Goal: Book appointment/travel/reservation

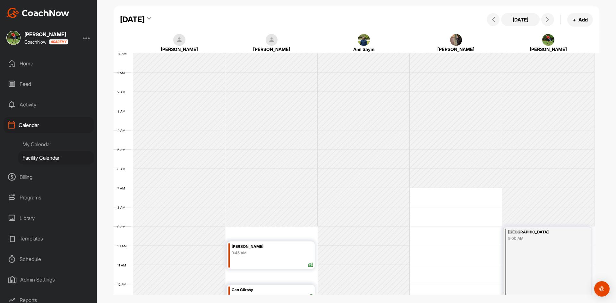
scroll to position [156, 0]
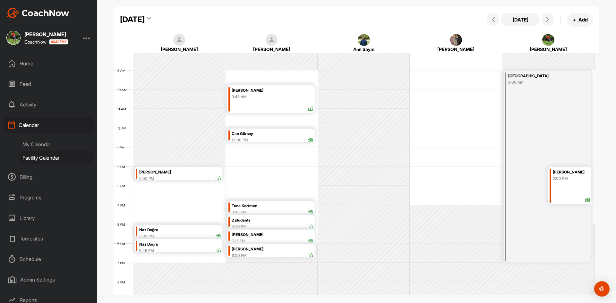
click at [151, 18] on icon at bounding box center [149, 19] width 4 height 6
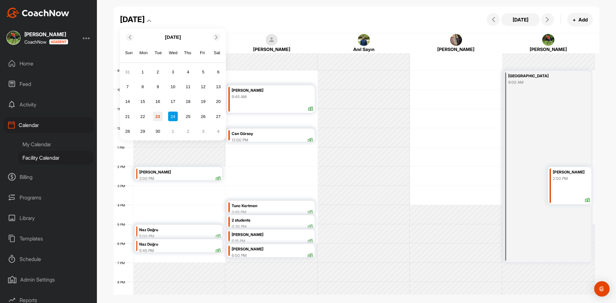
click at [155, 116] on div "23" at bounding box center [158, 117] width 10 height 10
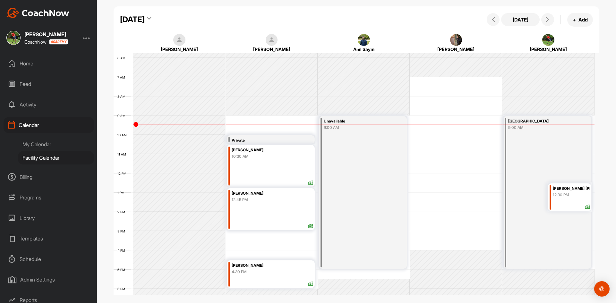
click at [362, 200] on div "Unavailable 9:00 AM" at bounding box center [363, 192] width 88 height 153
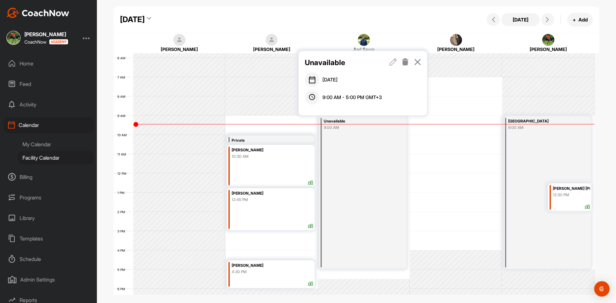
click at [393, 60] on icon at bounding box center [393, 61] width 7 height 7
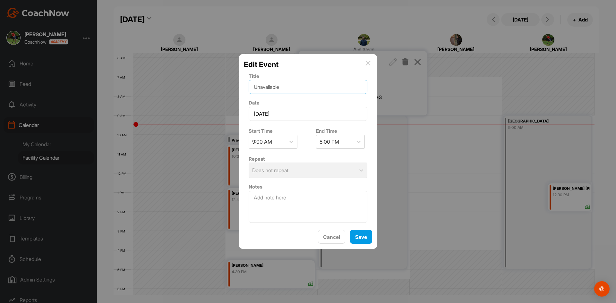
click at [289, 89] on input "Unavailable" at bounding box center [308, 87] width 119 height 14
click at [279, 93] on input "Unavailable" at bounding box center [308, 87] width 119 height 14
click at [301, 84] on input "Unaevailabl" at bounding box center [308, 87] width 119 height 14
type input "U"
type input "Ford Grup Dersi"
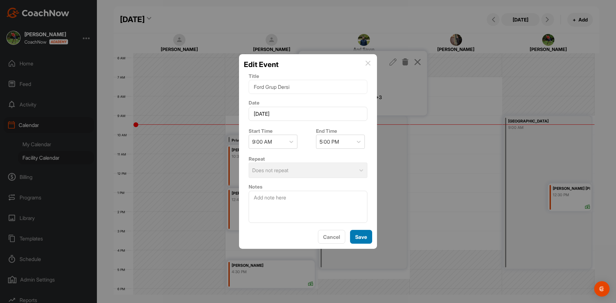
click at [361, 233] on div "Save" at bounding box center [361, 237] width 12 height 8
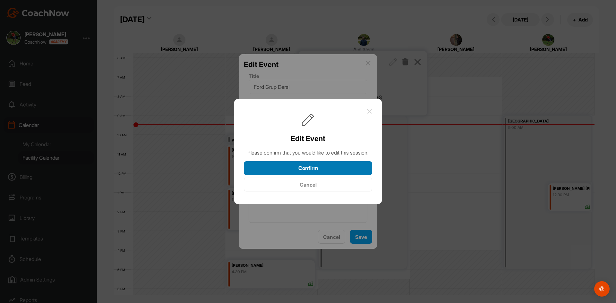
click at [348, 170] on button "Confirm" at bounding box center [308, 168] width 128 height 14
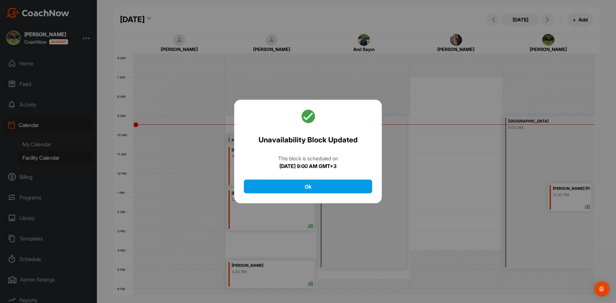
click at [354, 195] on div "Unavailability Block Updated This block is scheduled [DATE][DATE] 9:00 AM GMT+3…" at bounding box center [308, 152] width 148 height 104
click at [352, 182] on button "Ok" at bounding box center [308, 187] width 128 height 14
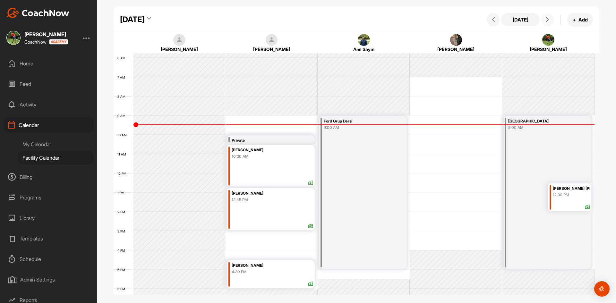
click at [548, 19] on icon at bounding box center [547, 19] width 5 height 5
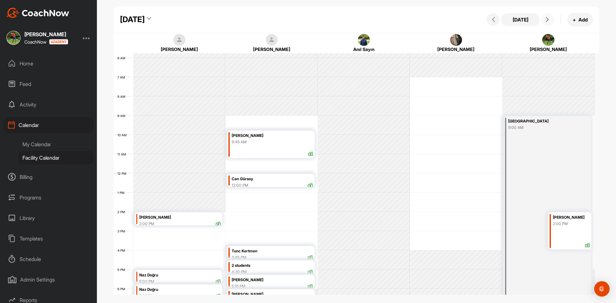
click at [548, 19] on icon at bounding box center [547, 19] width 5 height 5
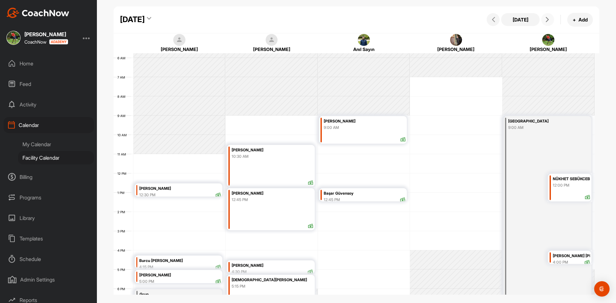
click at [548, 19] on icon at bounding box center [547, 19] width 5 height 5
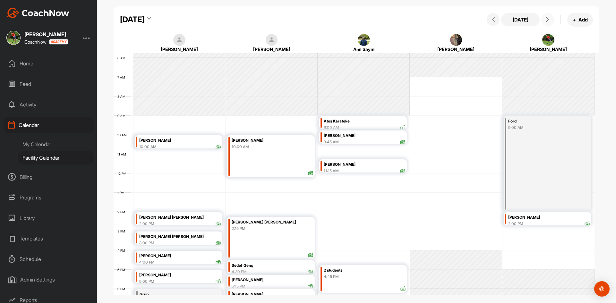
click at [548, 19] on icon at bounding box center [547, 19] width 5 height 5
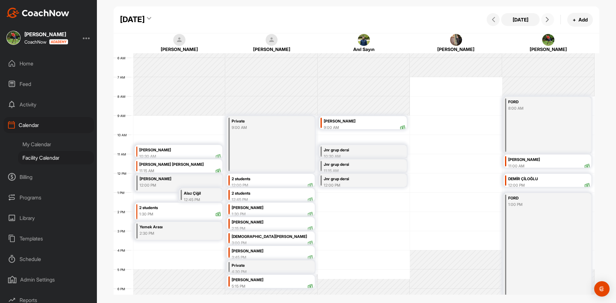
click at [548, 19] on icon at bounding box center [547, 19] width 5 height 5
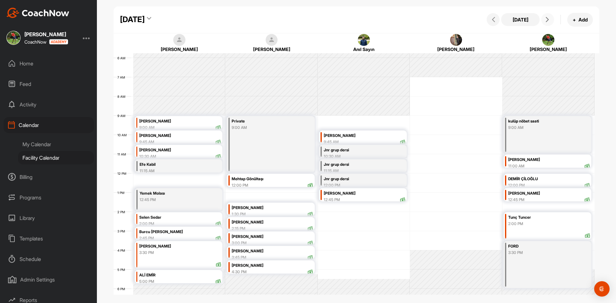
drag, startPoint x: 548, startPoint y: 19, endPoint x: 470, endPoint y: 155, distance: 157.1
click at [427, 163] on div "12 AM 1 AM 2 AM 3 AM 4 AM 5 AM 6 AM 7 AM 8 AM 9 AM 10 AM 11 AM 12 PM 1 PM 2 PM …" at bounding box center [354, 173] width 481 height 462
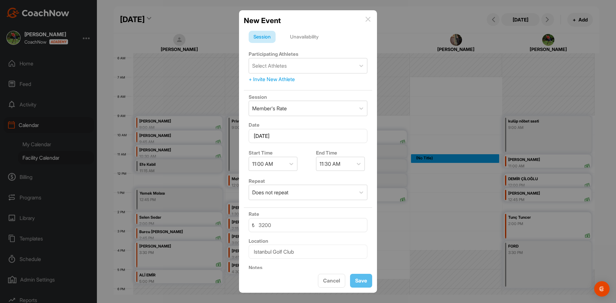
click at [367, 19] on img at bounding box center [368, 19] width 5 height 5
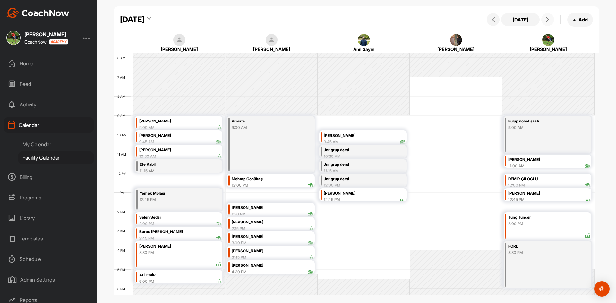
click at [553, 22] on button at bounding box center [548, 19] width 13 height 13
